Goal: Navigation & Orientation: Understand site structure

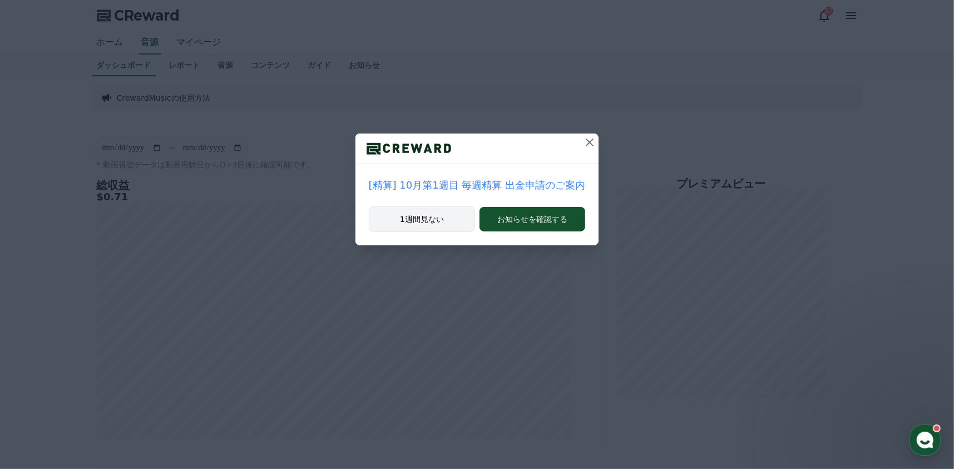
click at [416, 220] on button "1週間見ない" at bounding box center [422, 219] width 106 height 26
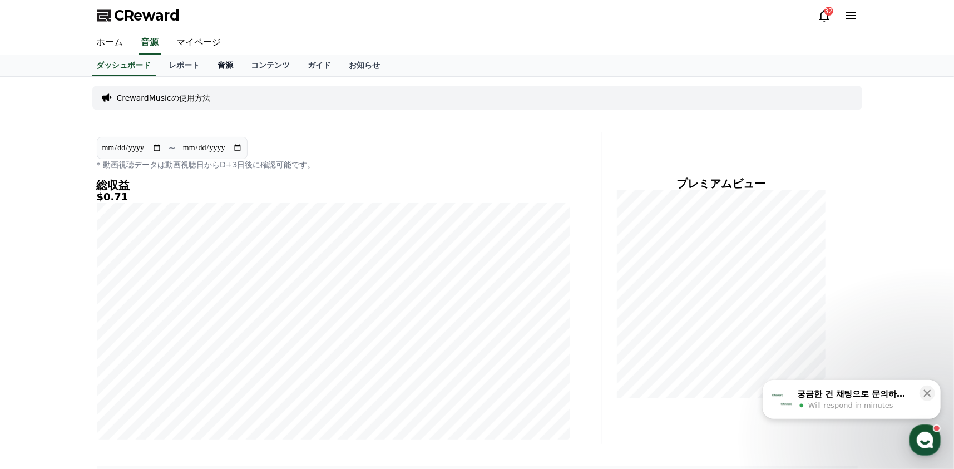
click at [209, 63] on link "音源" at bounding box center [225, 65] width 33 height 21
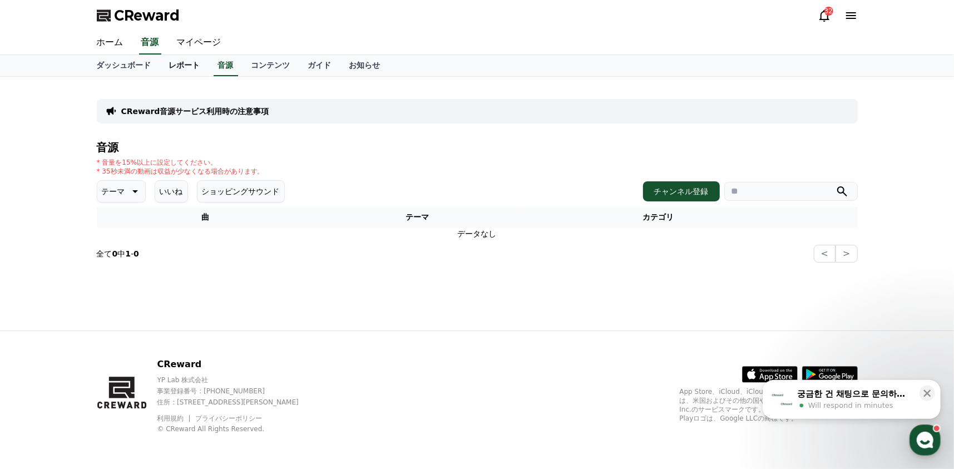
click at [174, 64] on link "レポート" at bounding box center [184, 65] width 49 height 21
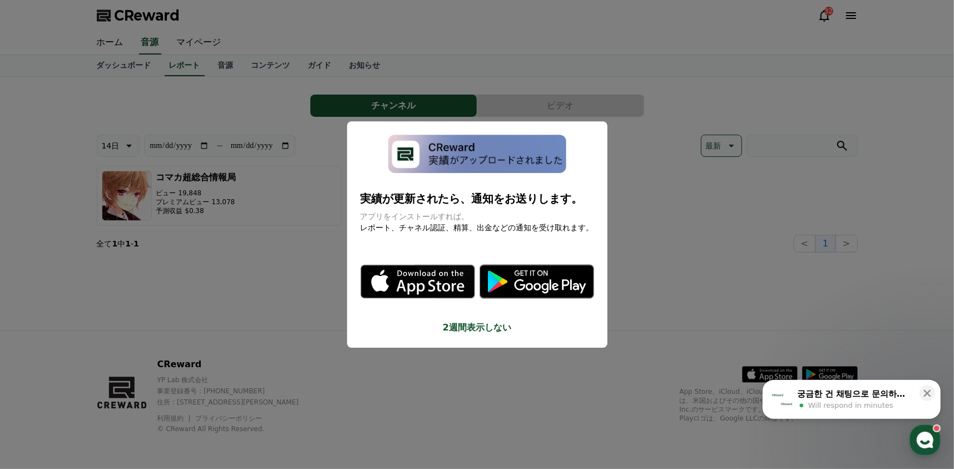
click at [473, 324] on button "2週間表示しない" at bounding box center [477, 327] width 234 height 13
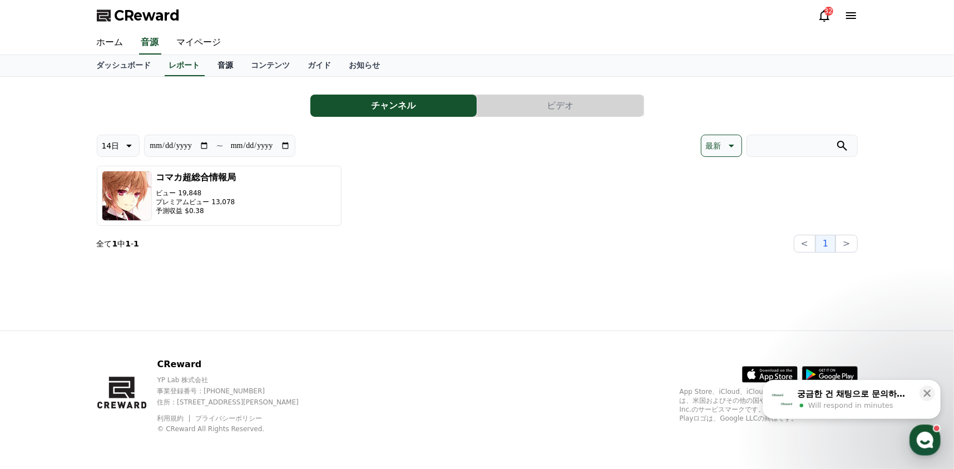
click at [209, 64] on link "音源" at bounding box center [225, 65] width 33 height 21
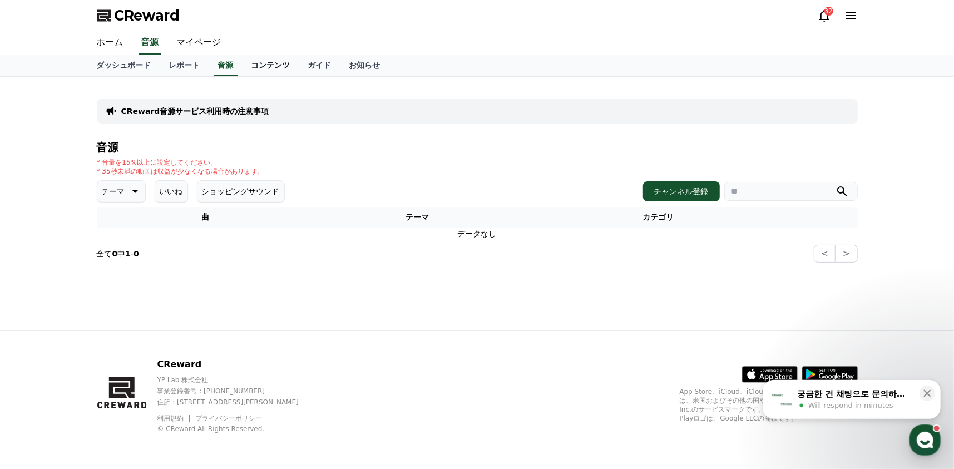
click at [242, 68] on link "コンテンツ" at bounding box center [270, 65] width 57 height 21
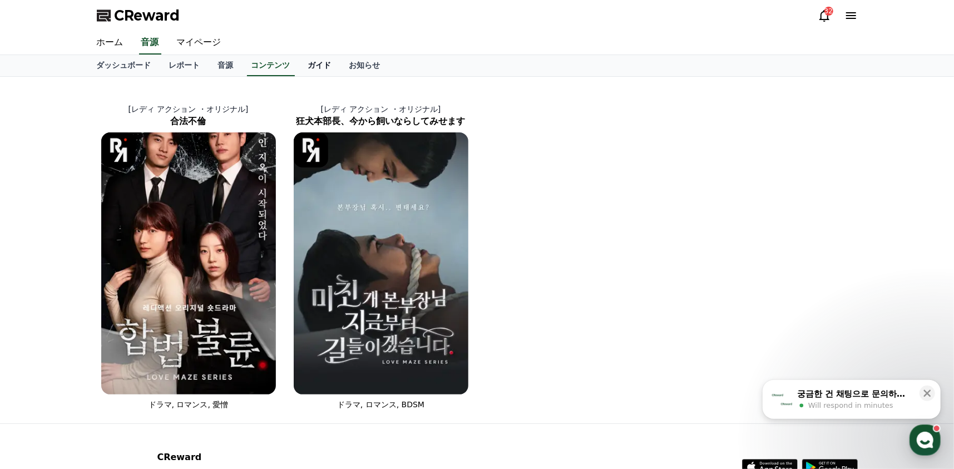
click at [299, 68] on link "ガイド" at bounding box center [319, 65] width 41 height 21
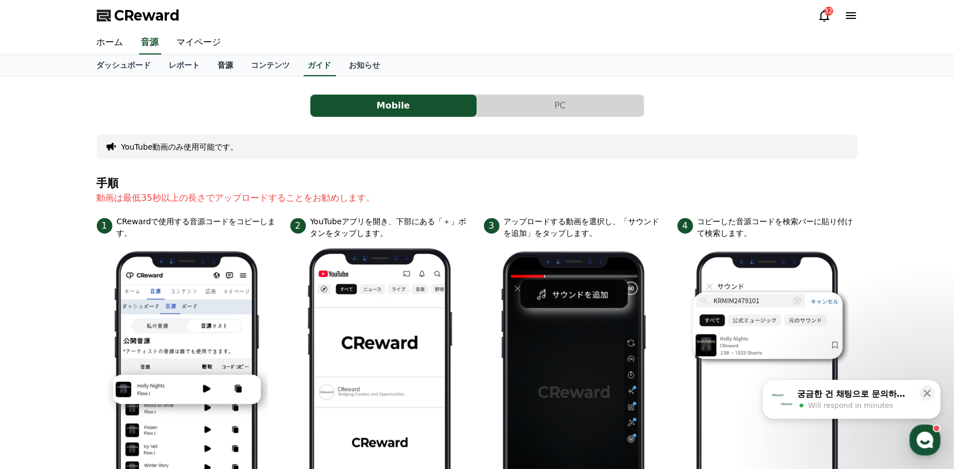
click at [209, 68] on link "音源" at bounding box center [225, 65] width 33 height 21
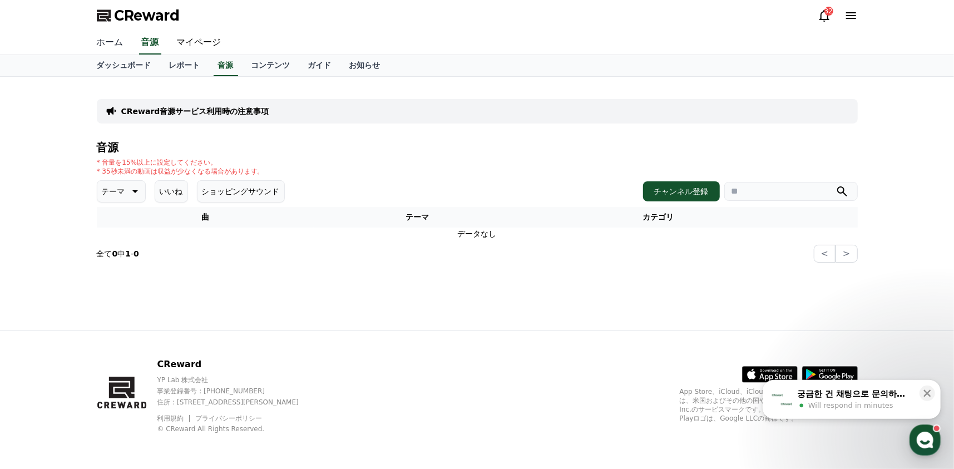
click at [109, 40] on link "ホーム" at bounding box center [110, 42] width 44 height 23
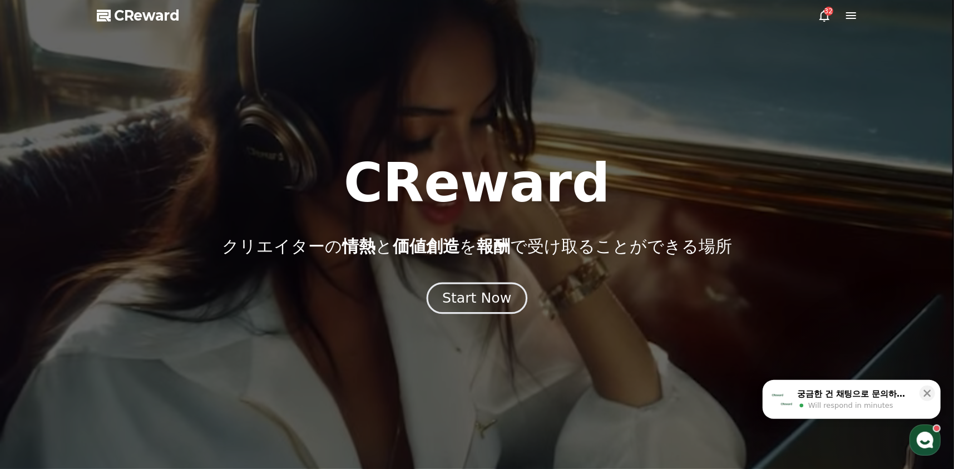
click at [481, 311] on button "Start Now" at bounding box center [476, 298] width 101 height 32
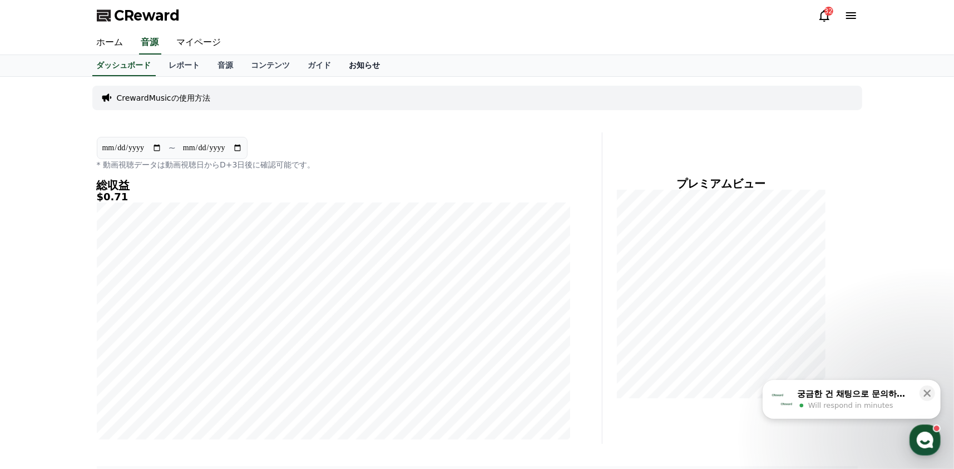
click at [340, 68] on link "お知らせ" at bounding box center [364, 65] width 49 height 21
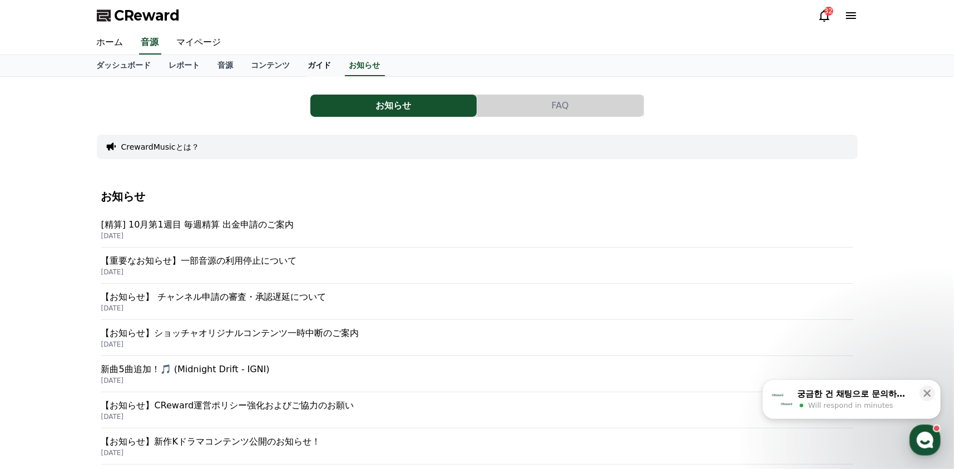
click at [299, 66] on link "ガイド" at bounding box center [319, 65] width 41 height 21
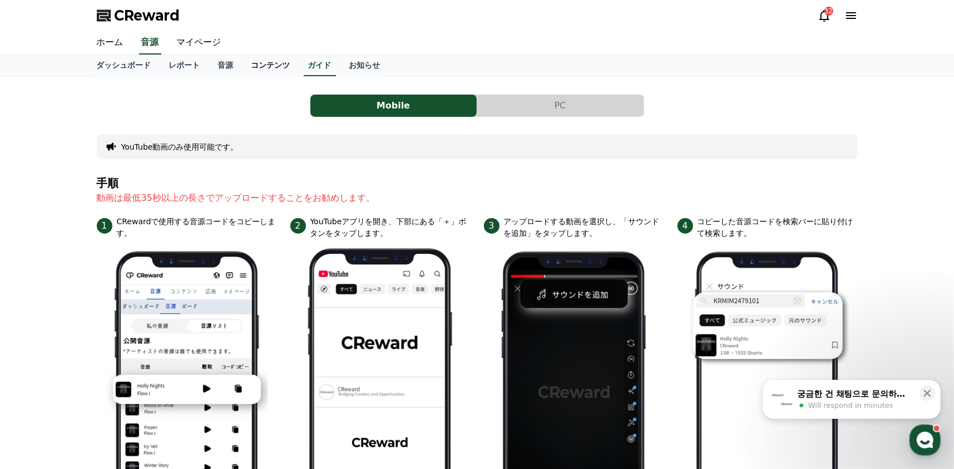
click at [253, 69] on link "コンテンツ" at bounding box center [270, 65] width 57 height 21
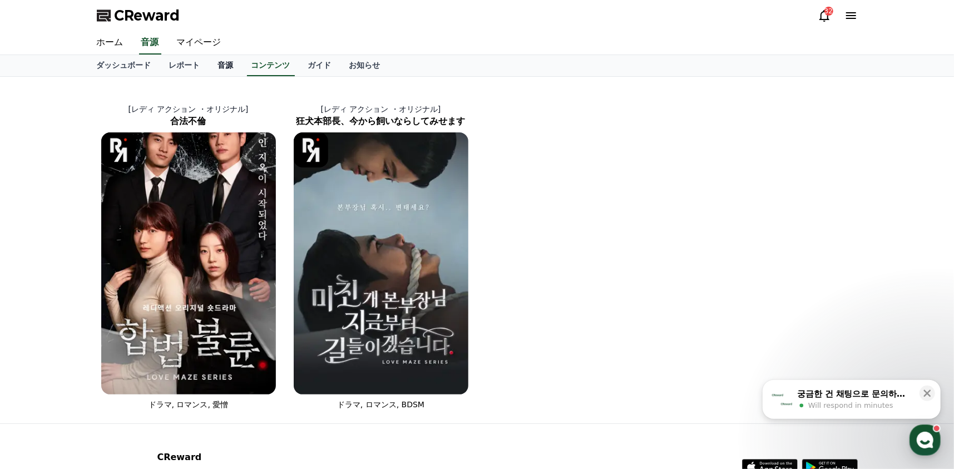
click at [209, 64] on link "音源" at bounding box center [225, 65] width 33 height 21
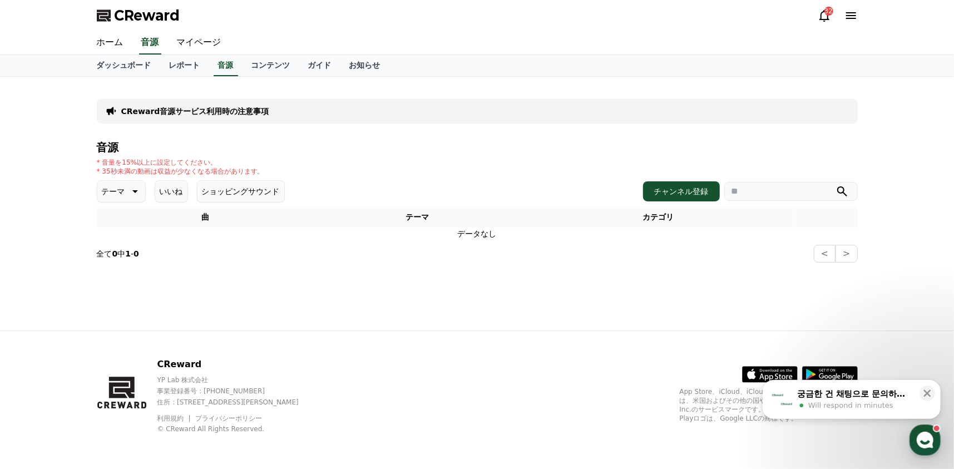
click at [204, 184] on button "ショッピングサウンド" at bounding box center [241, 191] width 88 height 22
click at [155, 184] on button "いいね" at bounding box center [171, 191] width 33 height 22
click at [111, 193] on p "テーマ" at bounding box center [113, 191] width 23 height 16
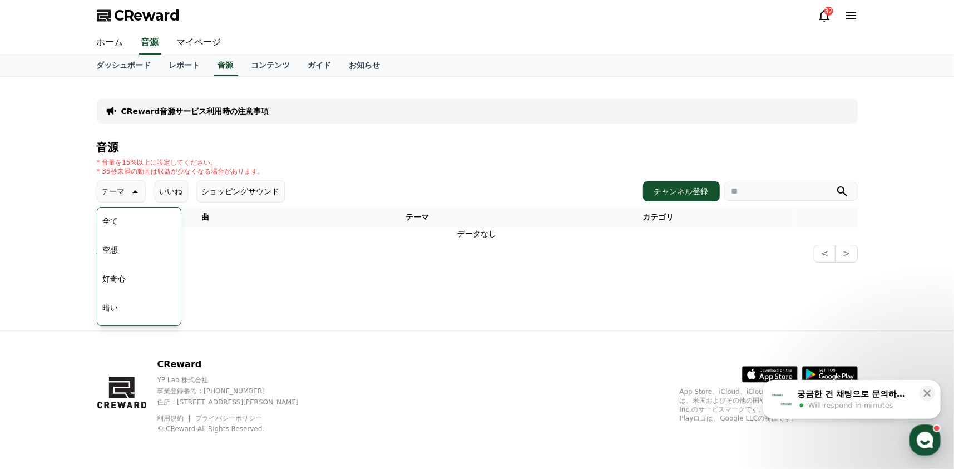
click at [111, 219] on button "全て" at bounding box center [110, 221] width 24 height 24
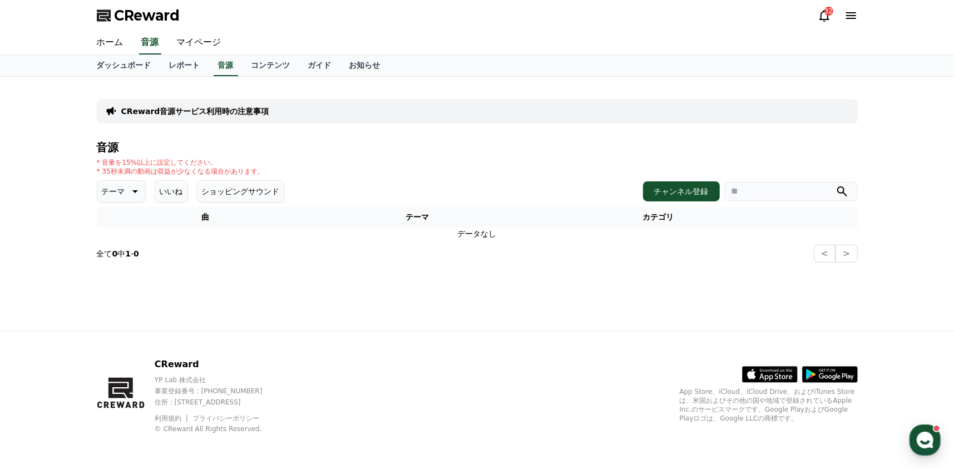
click at [118, 196] on button "テーマ" at bounding box center [121, 191] width 49 height 22
click at [116, 240] on button "空想" at bounding box center [110, 249] width 24 height 24
click at [108, 61] on link "ダッシュボード" at bounding box center [124, 65] width 72 height 21
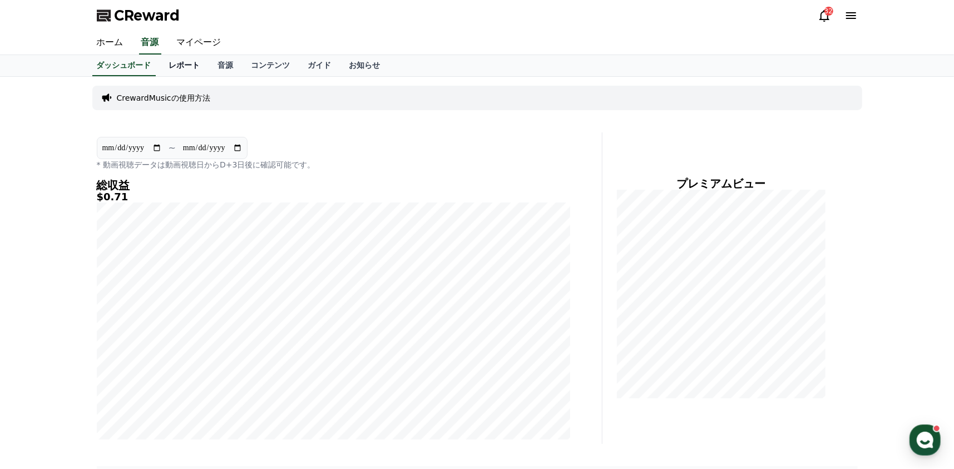
click at [172, 70] on link "レポート" at bounding box center [184, 65] width 49 height 21
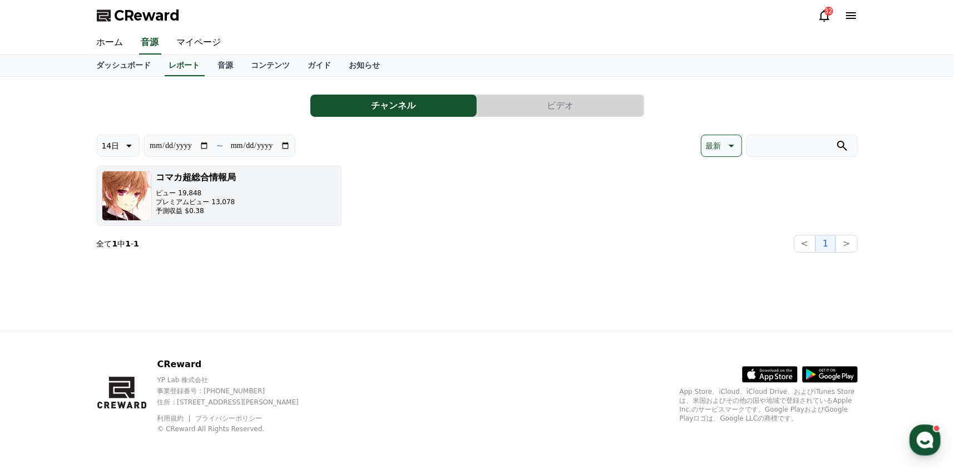
click at [121, 196] on img "button" at bounding box center [127, 196] width 50 height 50
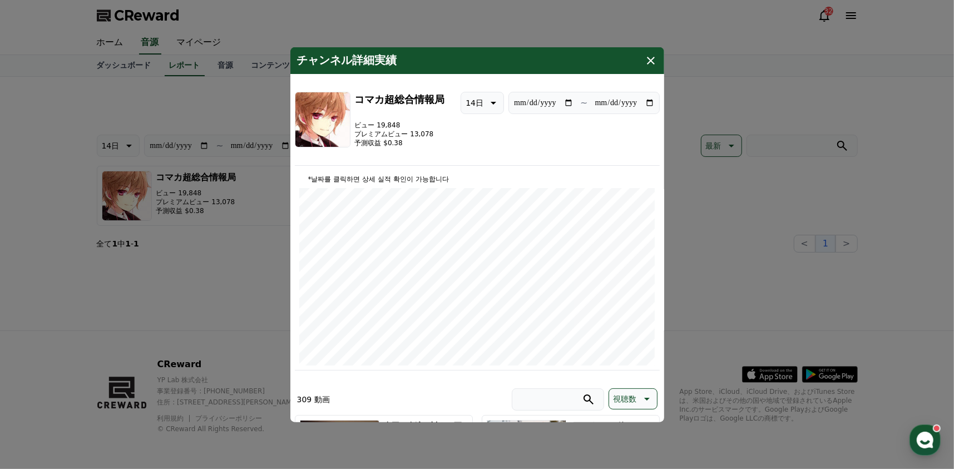
click at [490, 101] on icon "modal" at bounding box center [491, 102] width 13 height 13
click at [652, 57] on icon "modal" at bounding box center [650, 59] width 13 height 13
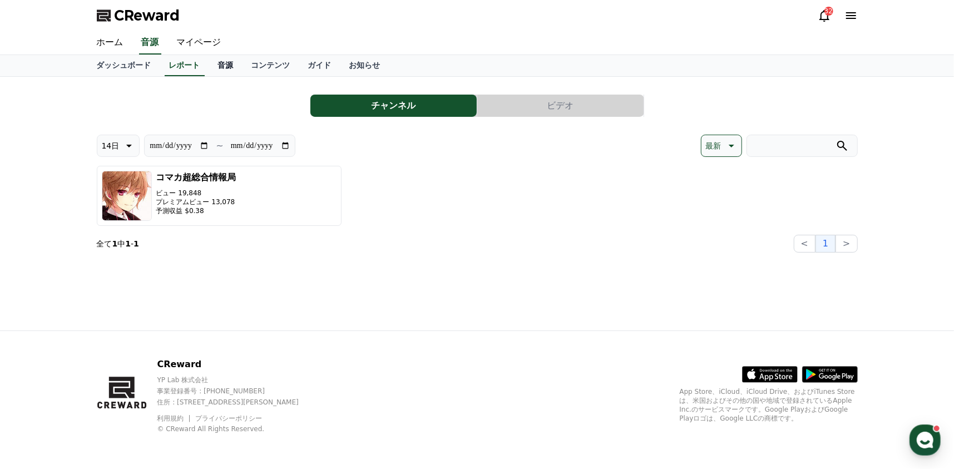
click at [209, 68] on link "音源" at bounding box center [225, 65] width 33 height 21
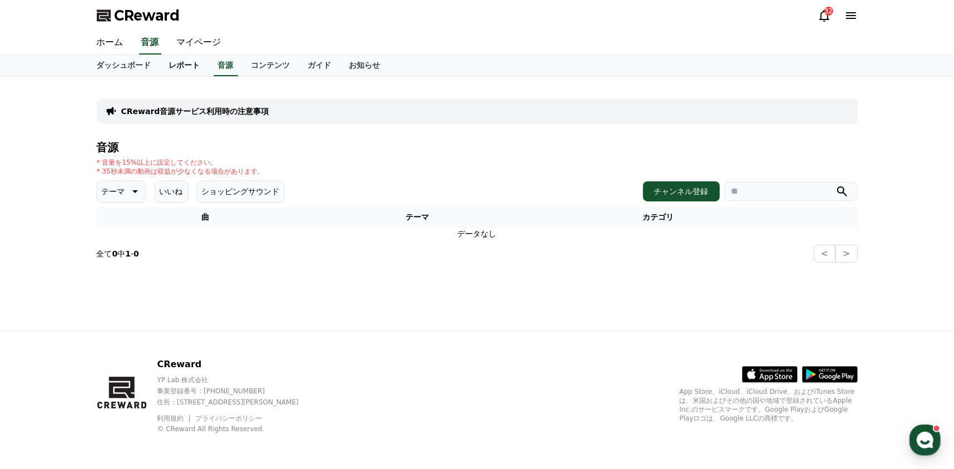
click at [160, 67] on link "レポート" at bounding box center [184, 65] width 49 height 21
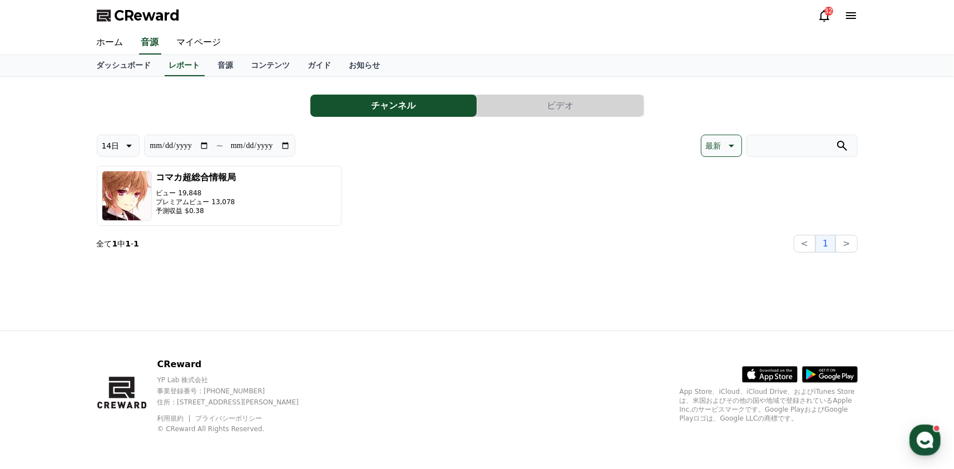
click at [608, 97] on button "ビデオ" at bounding box center [560, 106] width 166 height 22
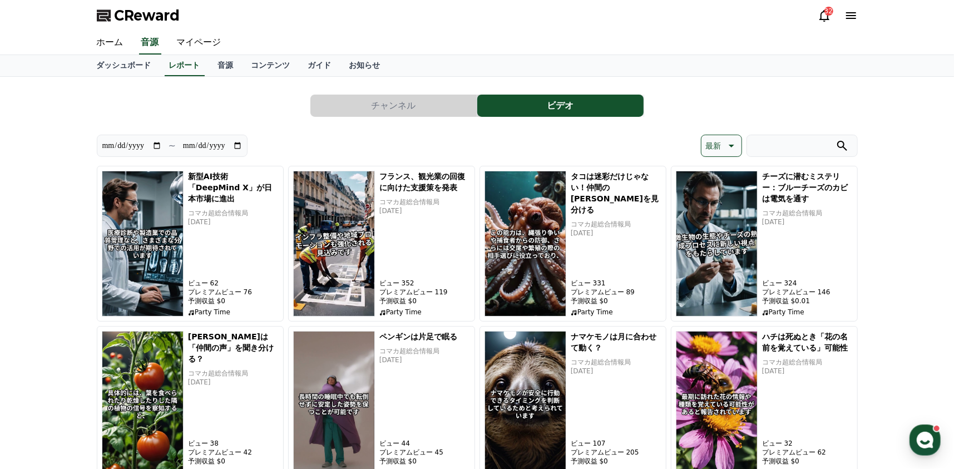
click at [396, 106] on button "チャンネル" at bounding box center [393, 106] width 166 height 22
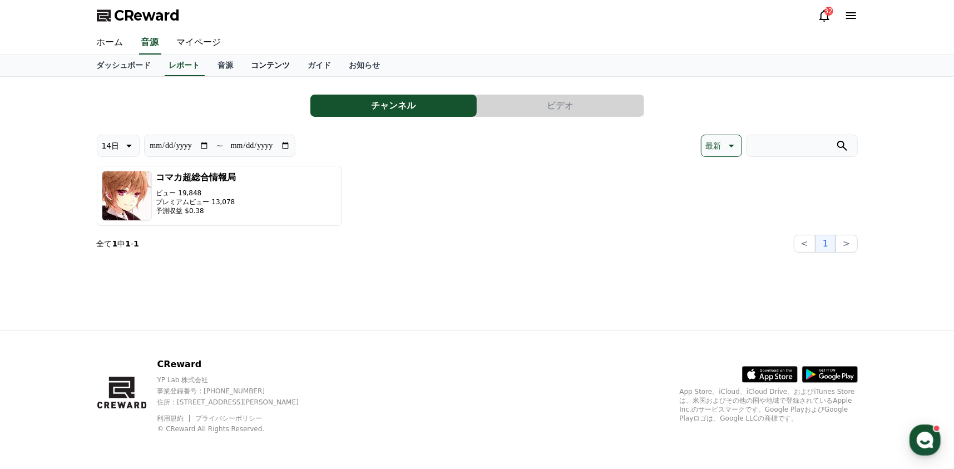
click at [242, 68] on link "コンテンツ" at bounding box center [270, 65] width 57 height 21
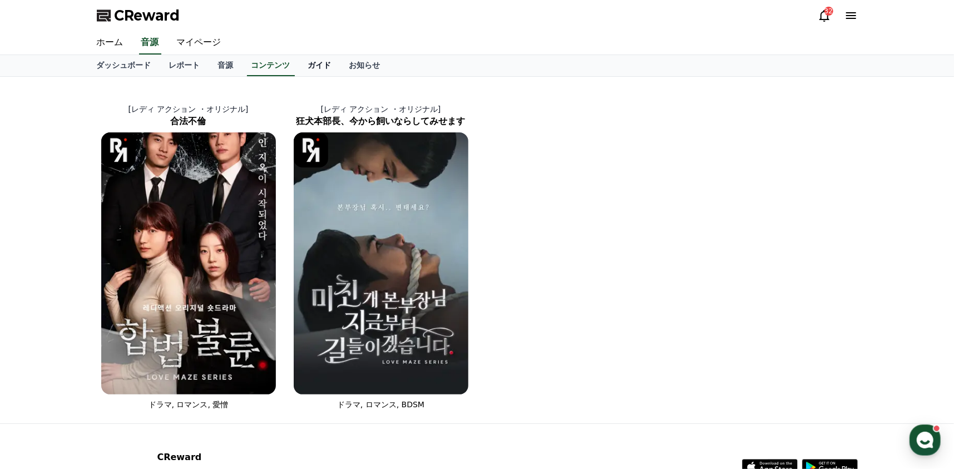
click at [299, 72] on link "ガイド" at bounding box center [319, 65] width 41 height 21
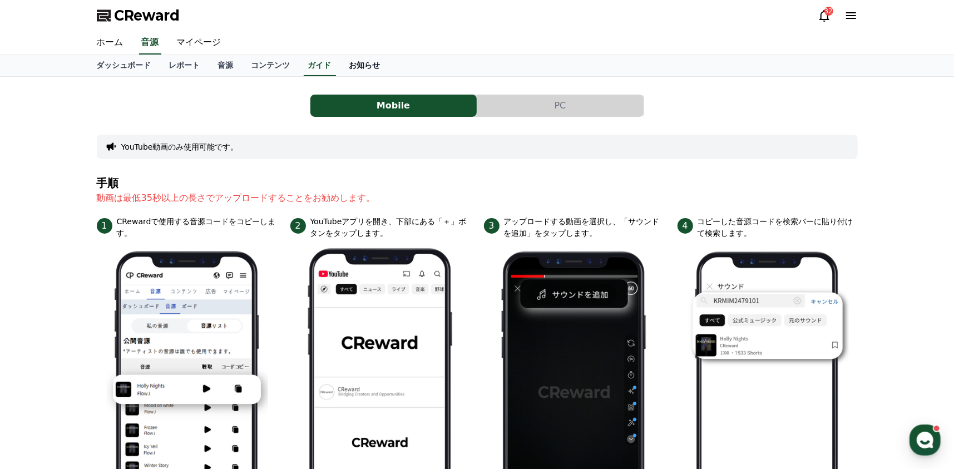
click at [340, 68] on link "お知らせ" at bounding box center [364, 65] width 49 height 21
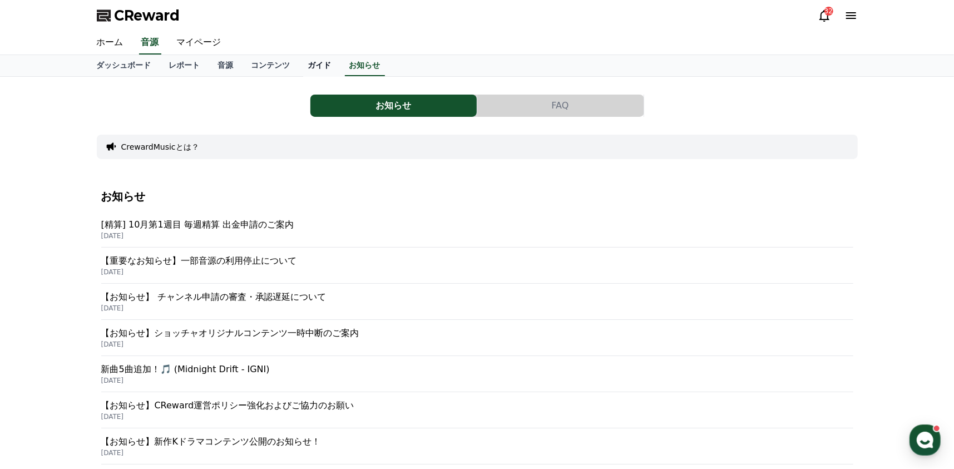
click at [299, 62] on link "ガイド" at bounding box center [319, 65] width 41 height 21
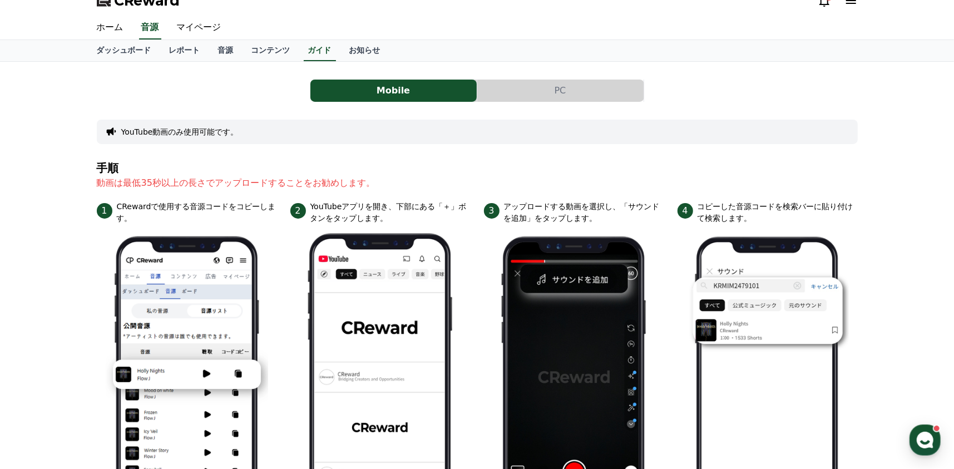
scroll to position [8, 0]
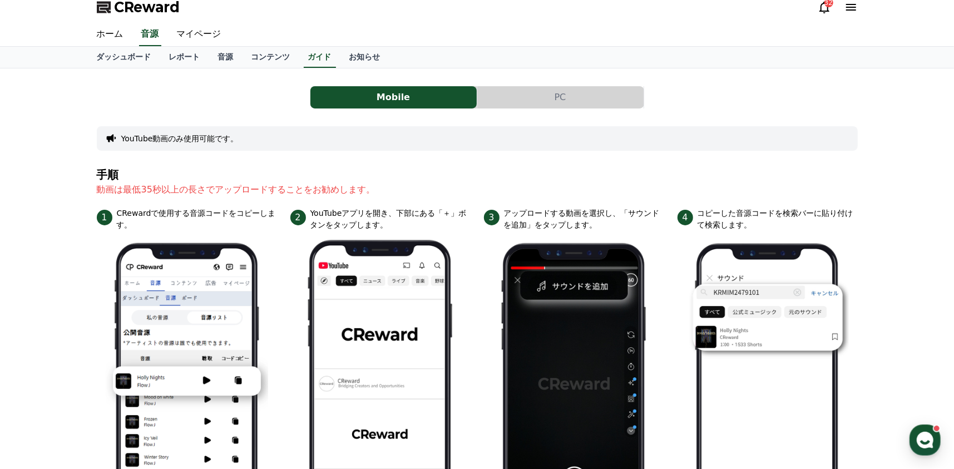
click at [552, 100] on button "PC" at bounding box center [560, 97] width 166 height 22
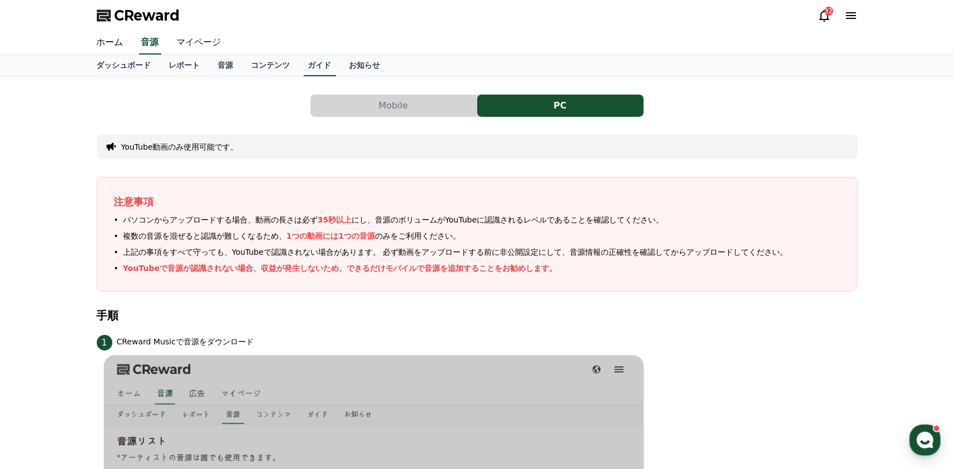
click at [196, 52] on link "マイページ" at bounding box center [199, 42] width 62 height 23
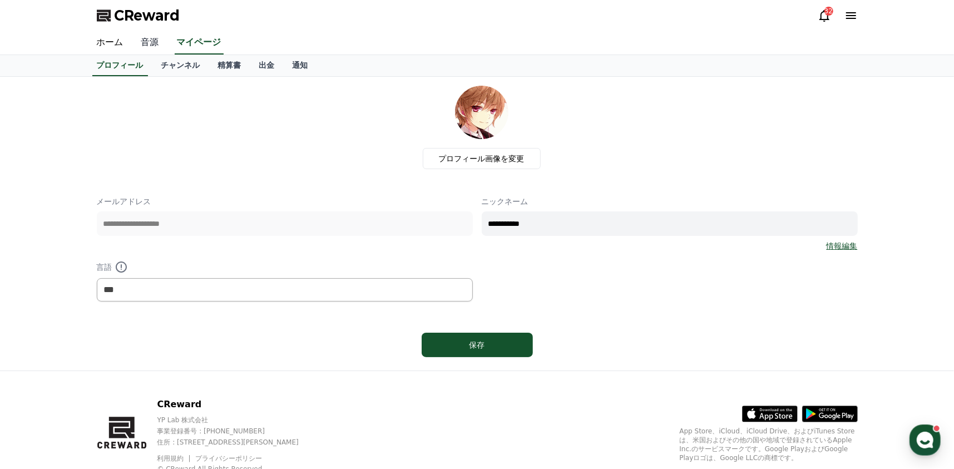
click at [138, 43] on link "音源" at bounding box center [150, 42] width 36 height 23
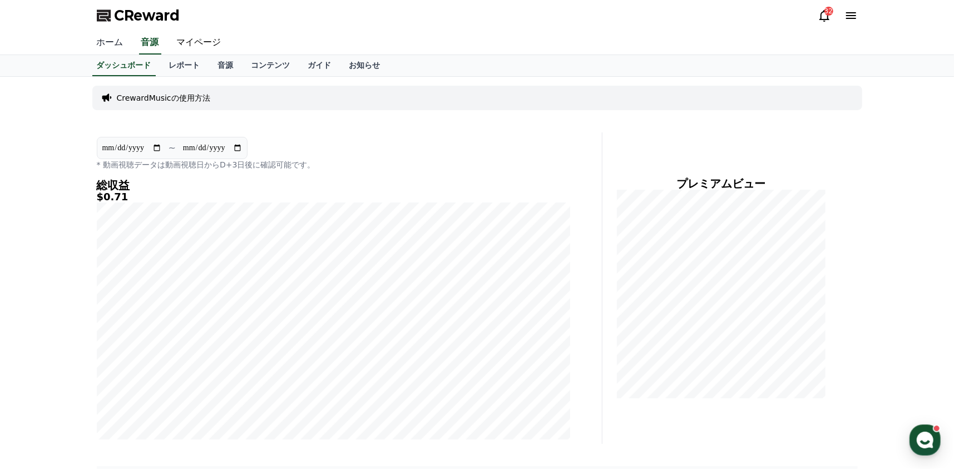
click at [112, 40] on link "ホーム" at bounding box center [110, 42] width 44 height 23
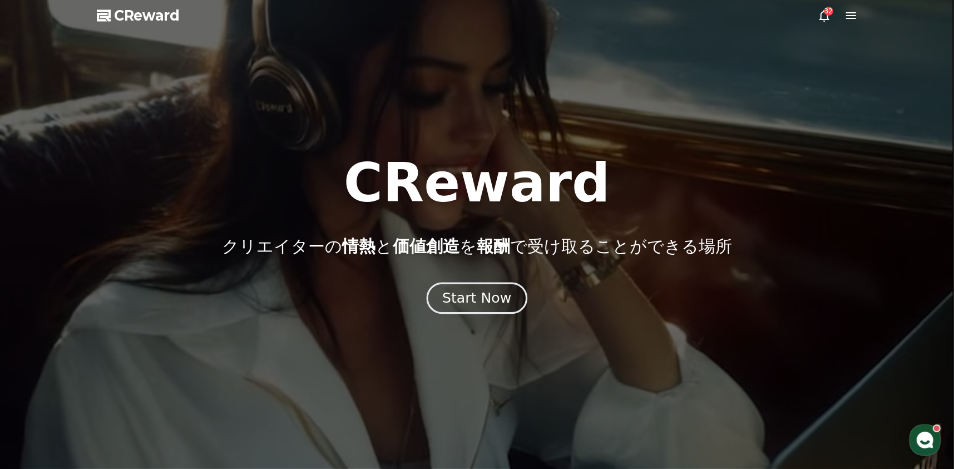
click at [468, 296] on div "Start Now" at bounding box center [476, 298] width 69 height 19
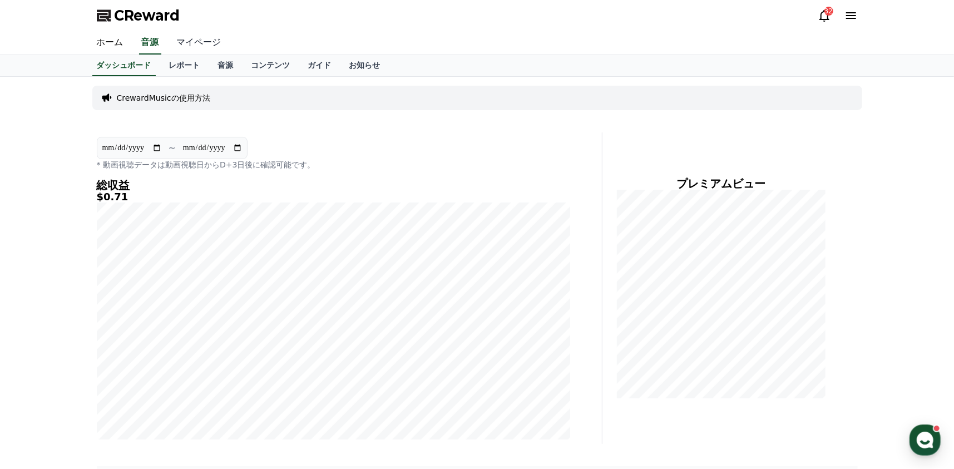
click at [191, 39] on link "マイページ" at bounding box center [199, 42] width 62 height 23
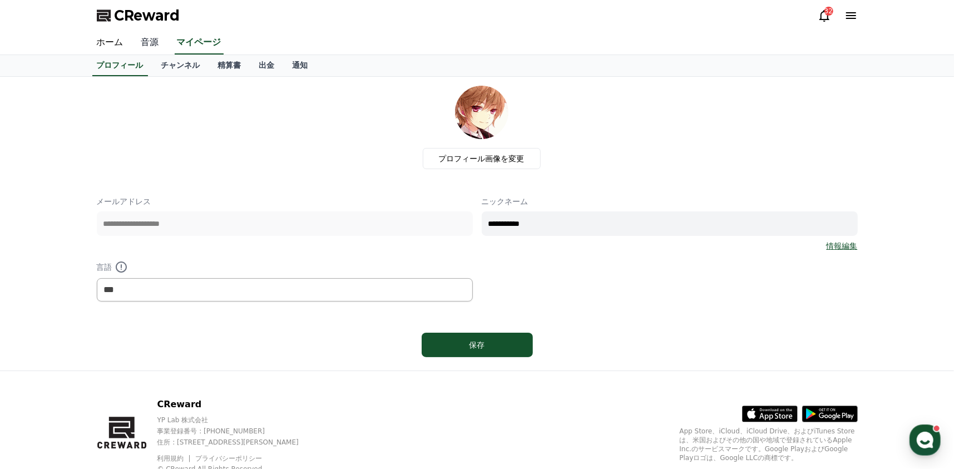
click at [141, 38] on link "音源" at bounding box center [150, 42] width 36 height 23
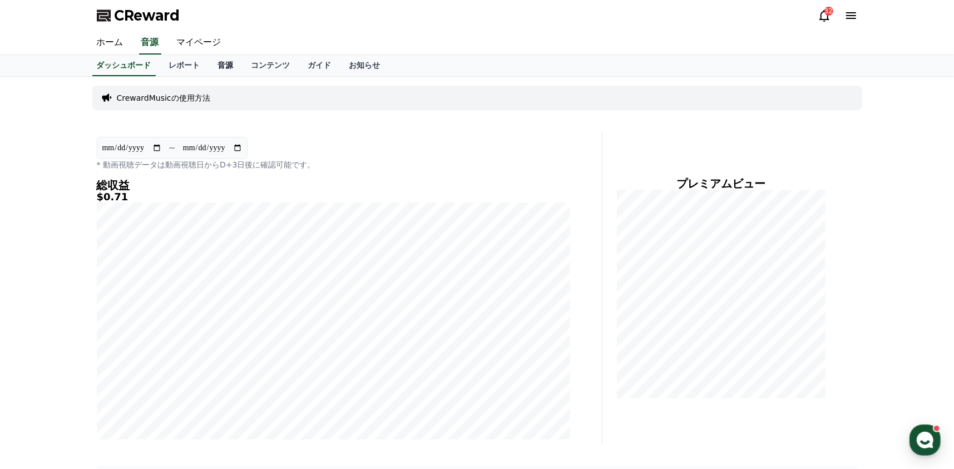
click at [209, 64] on link "音源" at bounding box center [225, 65] width 33 height 21
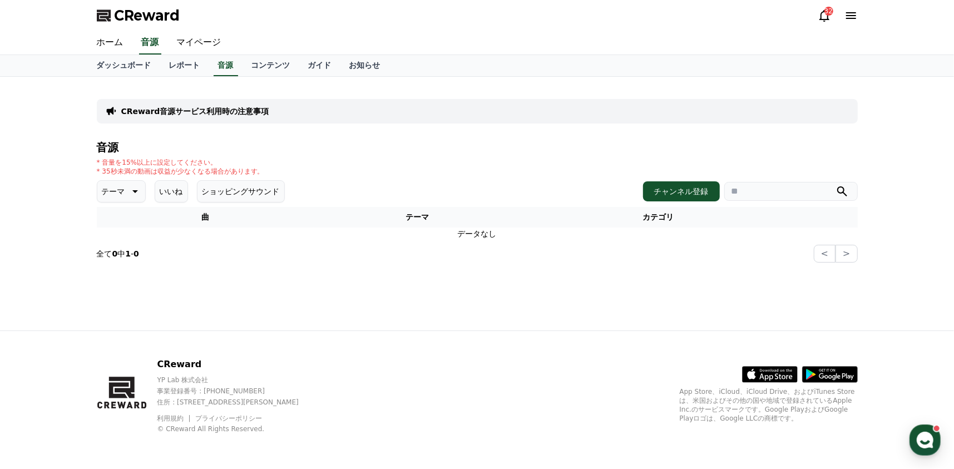
click at [207, 115] on p "CReward音源サービス利用時の注意事項" at bounding box center [195, 111] width 148 height 11
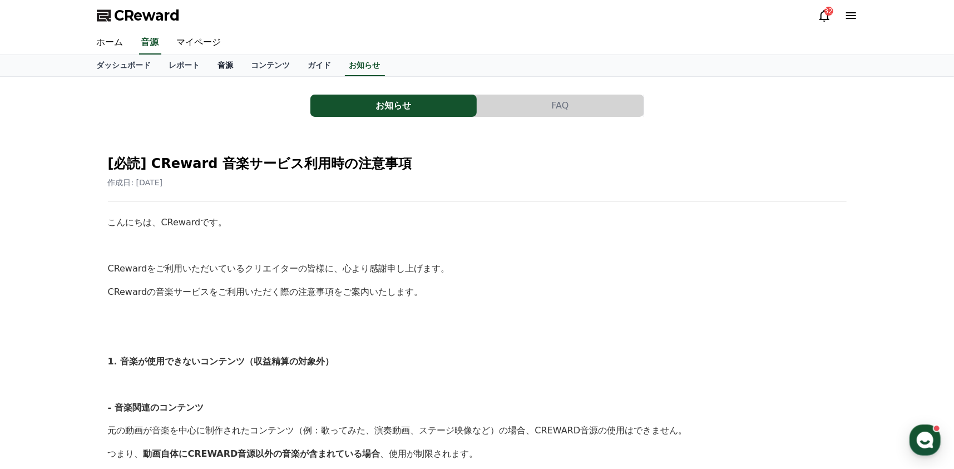
click at [211, 63] on link "音源" at bounding box center [225, 65] width 33 height 21
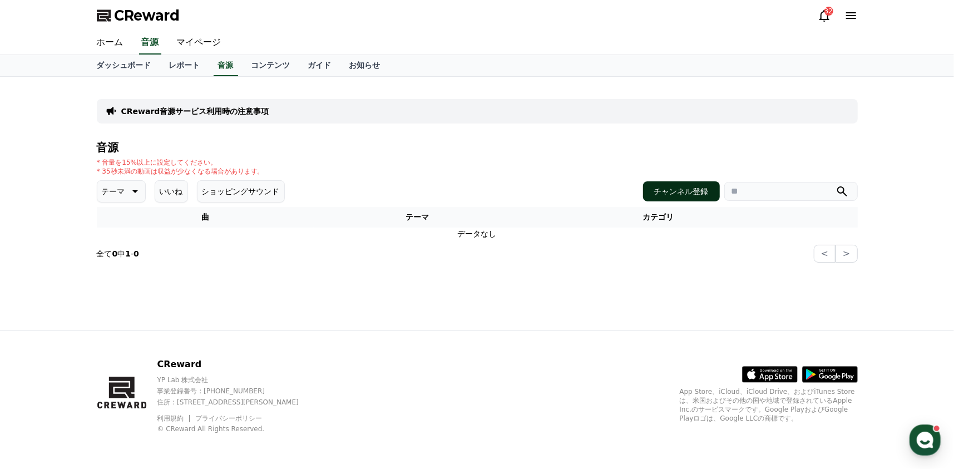
click at [676, 193] on button "チャンネル登録" at bounding box center [681, 191] width 77 height 20
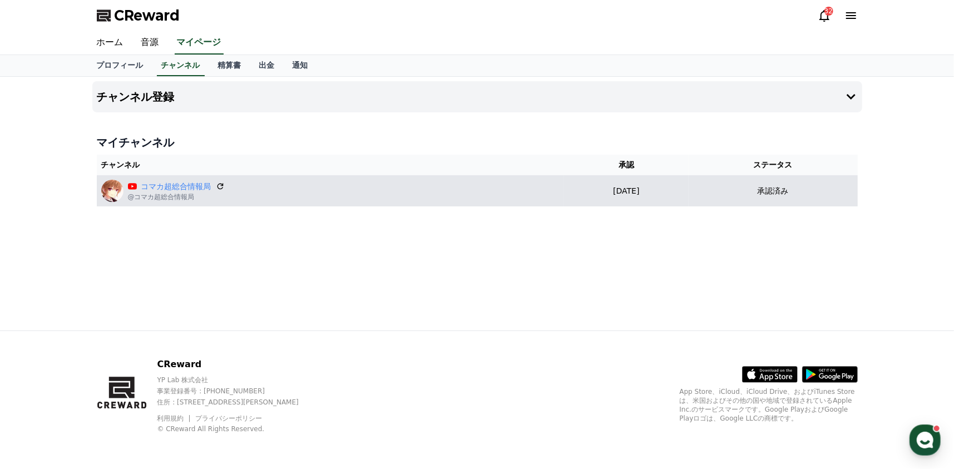
click at [275, 188] on div "コマカ超総合情報局 @コマカ超総合情報局" at bounding box center [330, 191] width 459 height 22
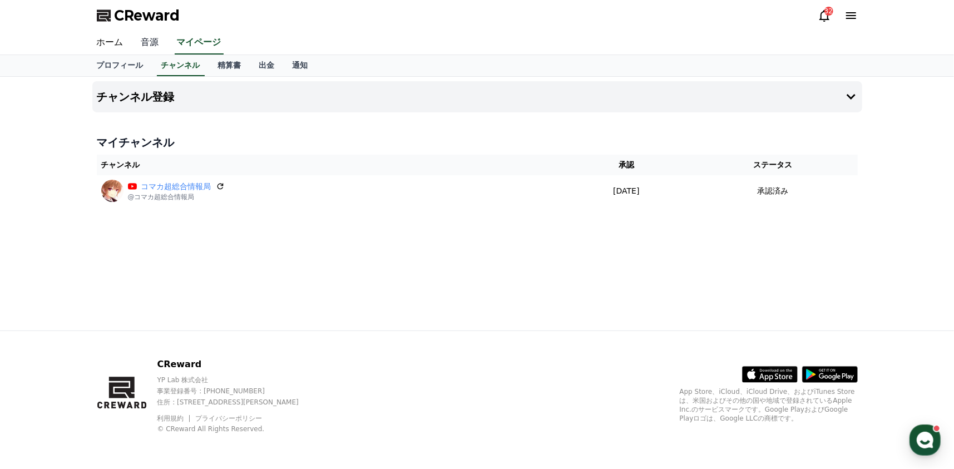
click at [148, 46] on link "音源" at bounding box center [150, 42] width 36 height 23
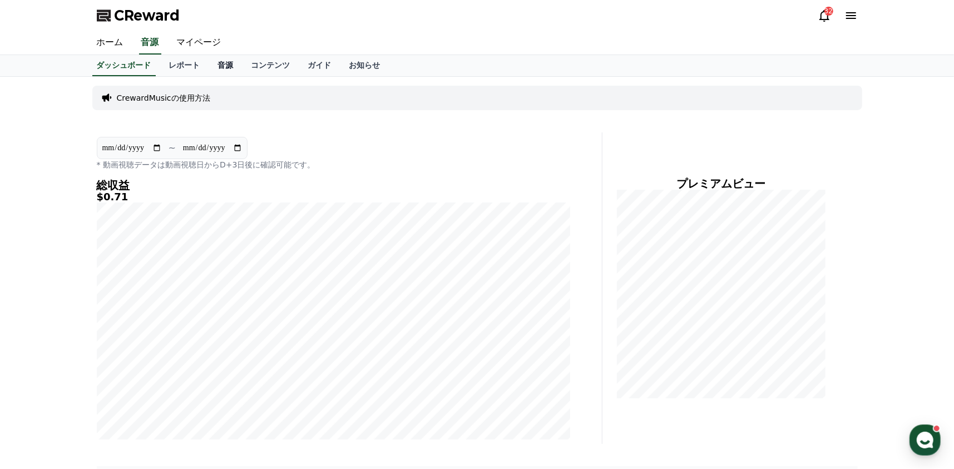
click at [209, 64] on link "音源" at bounding box center [225, 65] width 33 height 21
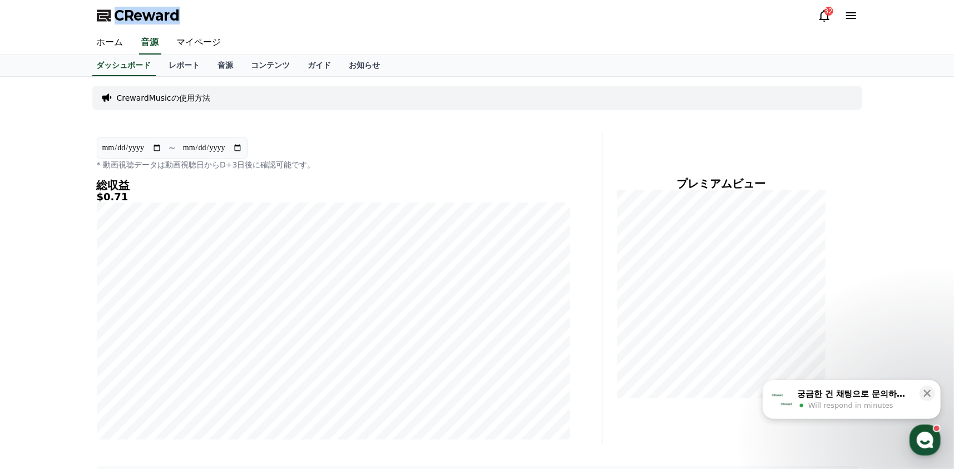
drag, startPoint x: 195, startPoint y: 7, endPoint x: 115, endPoint y: 9, distance: 80.7
click at [115, 9] on div "CReward 32" at bounding box center [477, 15] width 778 height 31
copy span "CReward"
